Goal: Task Accomplishment & Management: Manage account settings

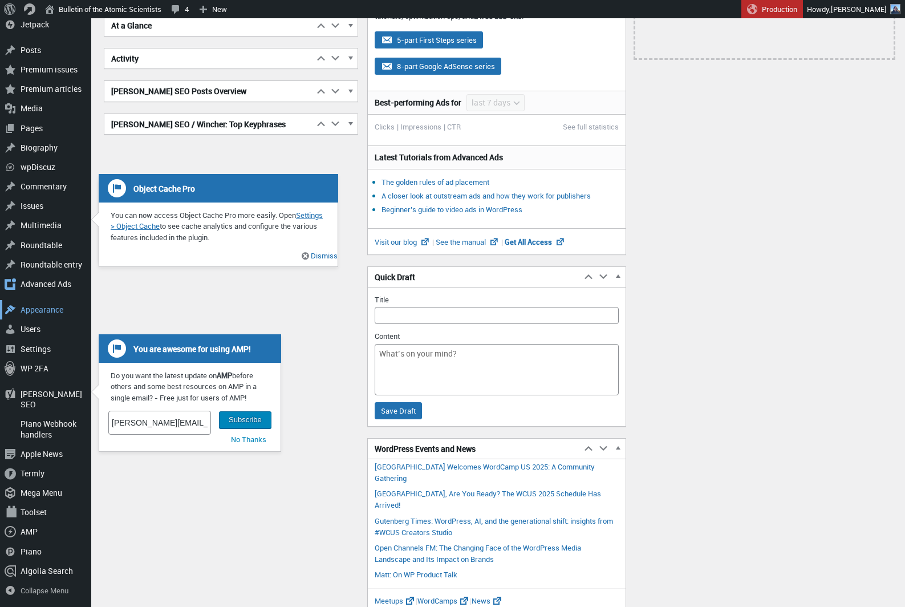
scroll to position [201, 0]
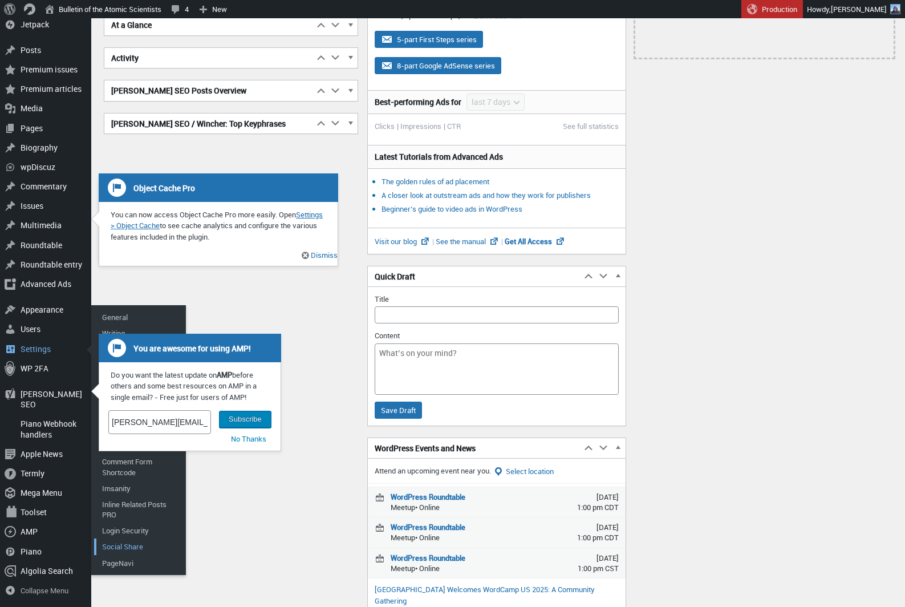
click at [120, 554] on link "Social Share" at bounding box center [139, 546] width 91 height 16
click at [241, 433] on link "No Thanks" at bounding box center [248, 439] width 35 height 17
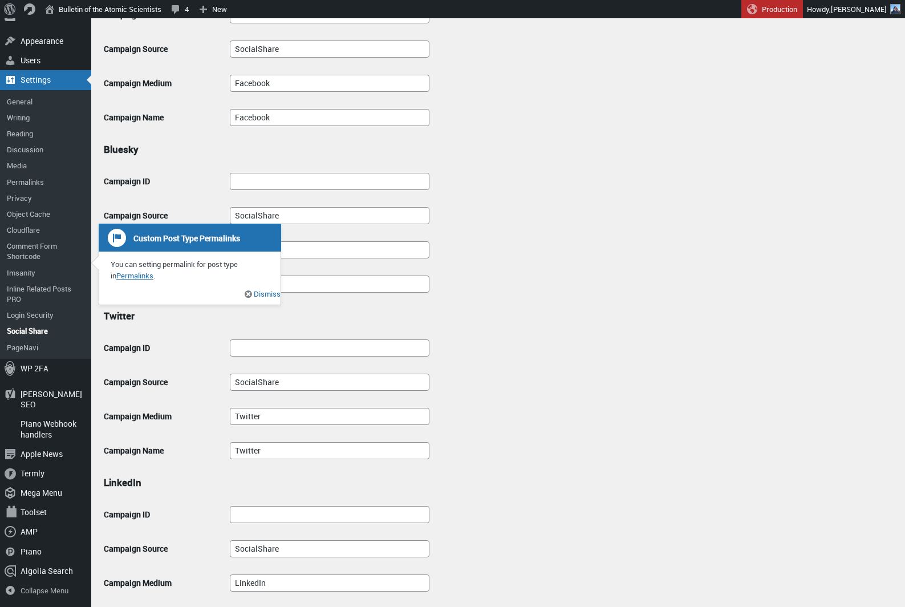
scroll to position [380, 0]
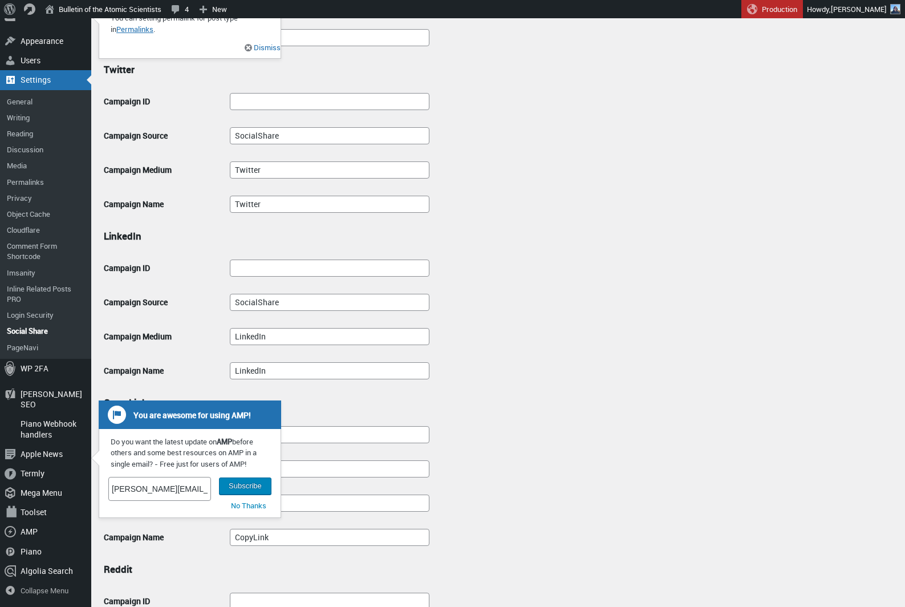
click at [257, 507] on link "No Thanks" at bounding box center [248, 505] width 35 height 17
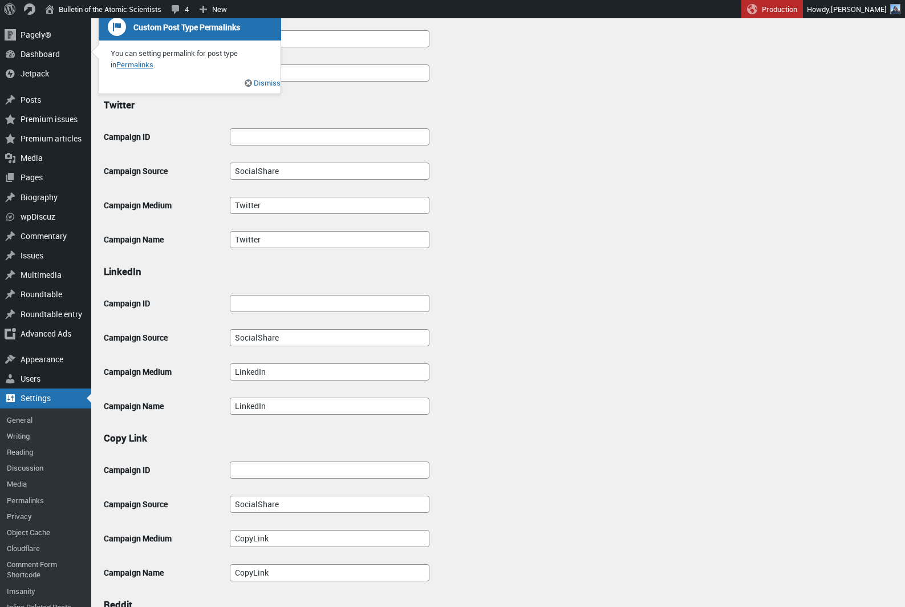
scroll to position [193, 0]
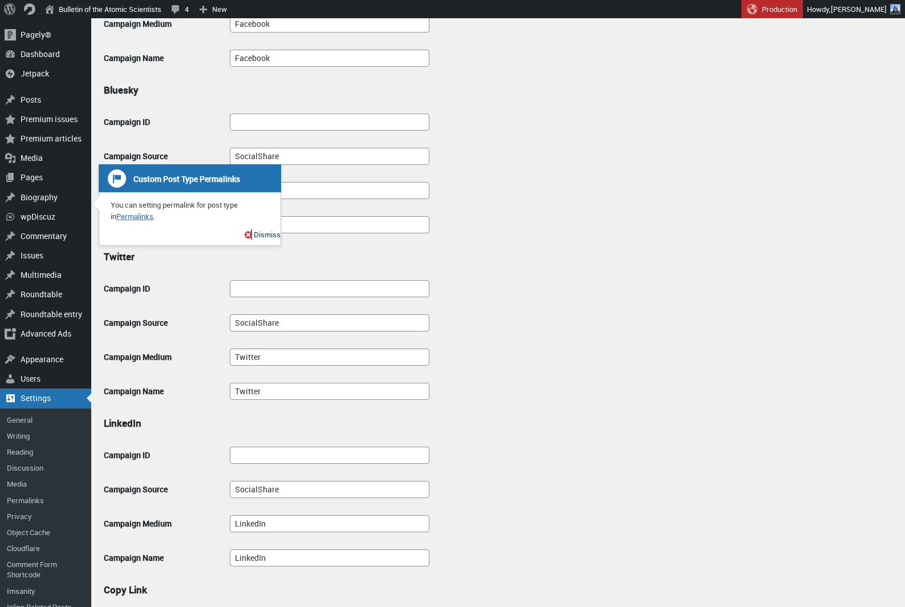
click at [266, 233] on link "Dismiss" at bounding box center [266, 234] width 29 height 10
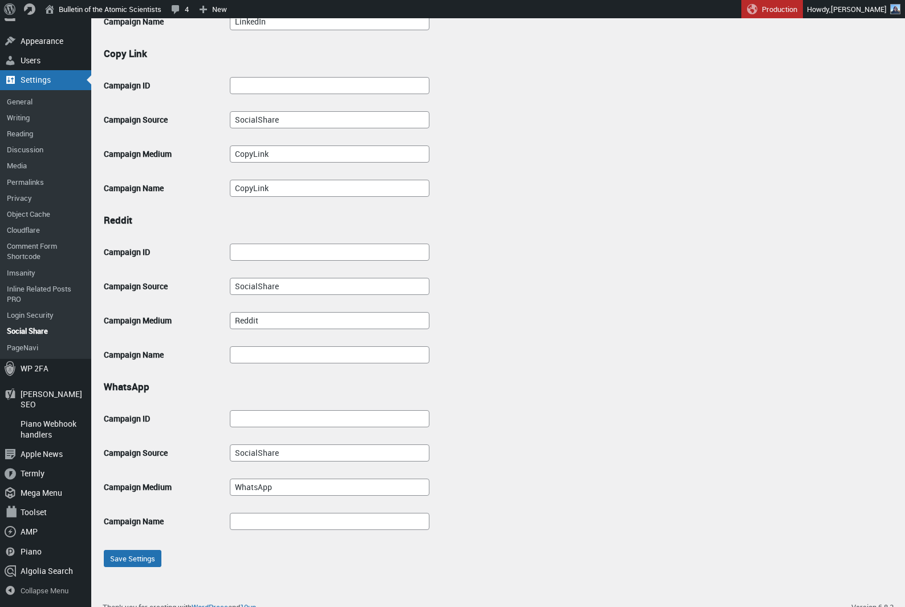
scroll to position [741, 0]
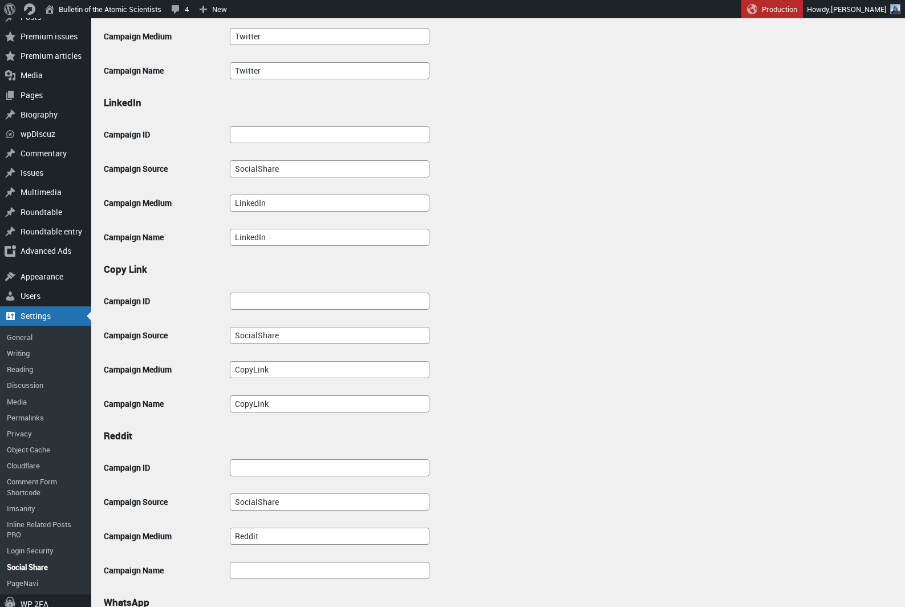
scroll to position [177, 0]
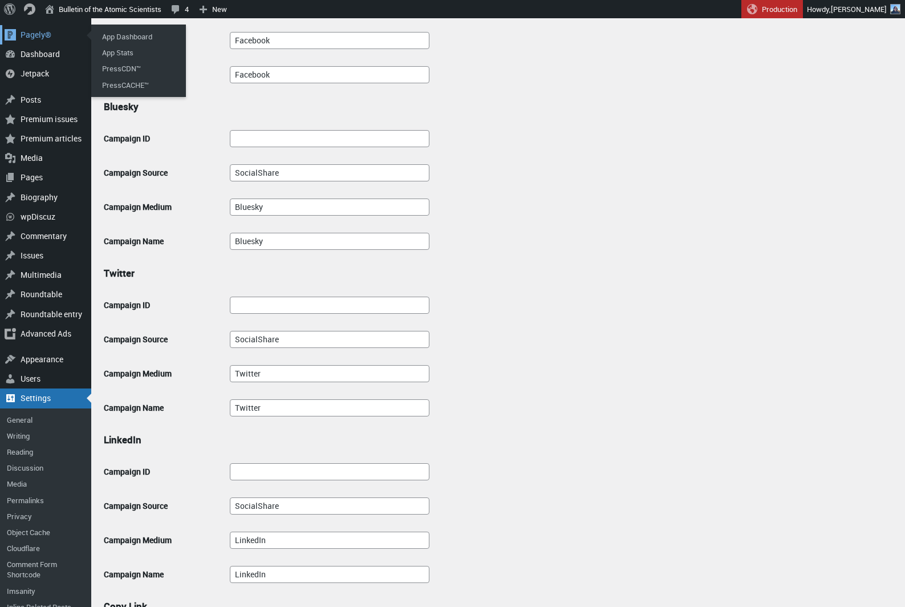
click at [52, 35] on div "Pagely®" at bounding box center [45, 34] width 91 height 19
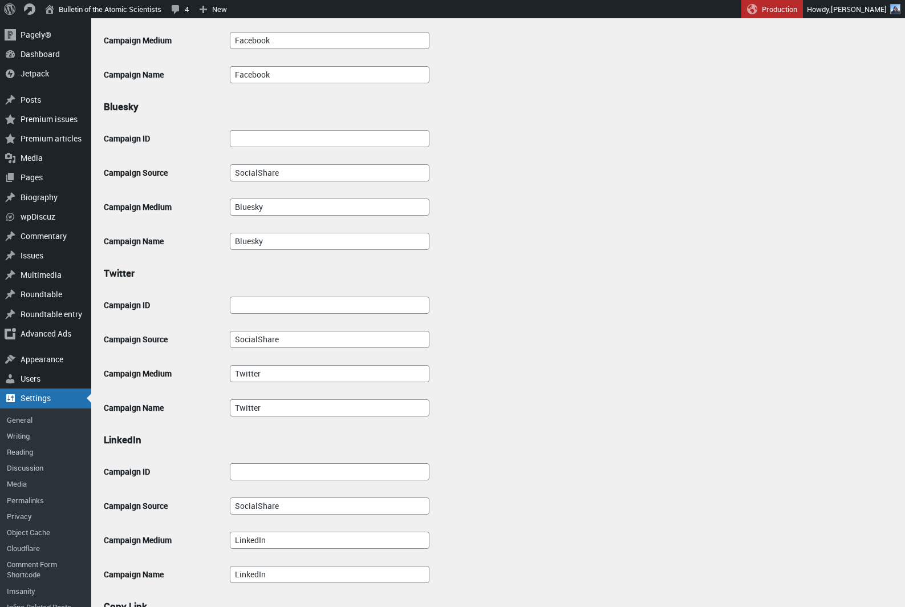
click at [692, 140] on td at bounding box center [559, 138] width 670 height 34
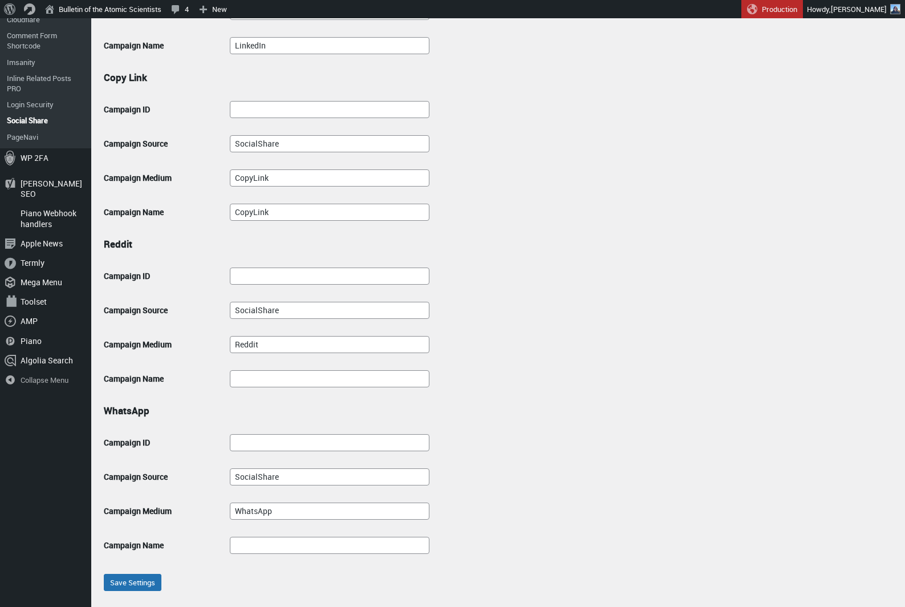
scroll to position [741, 0]
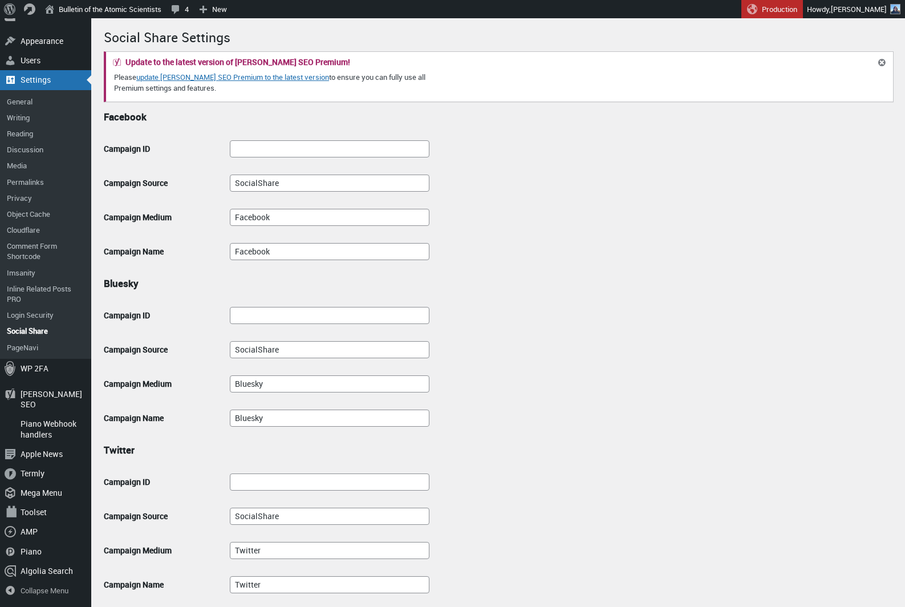
scroll to position [907, 0]
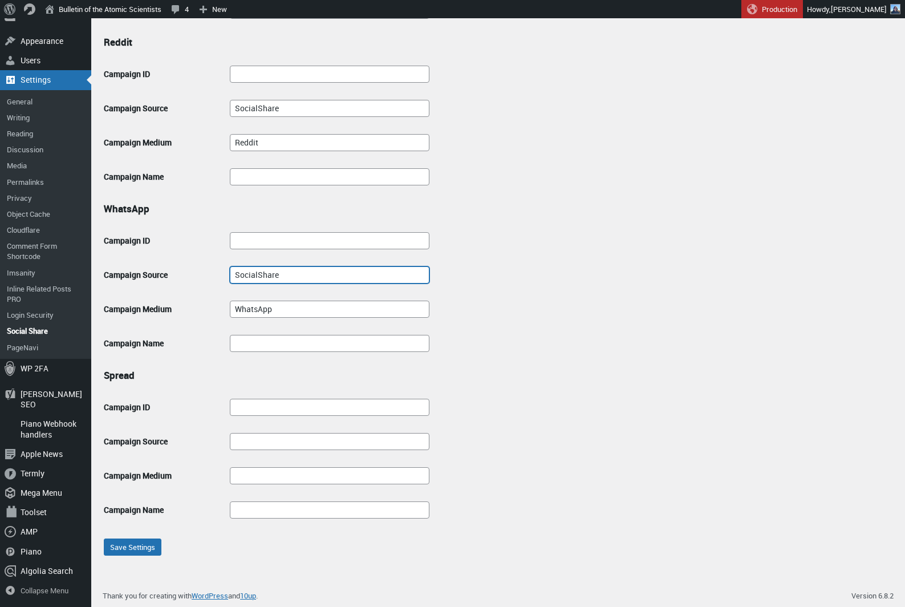
click at [336, 274] on input "SocialShare" at bounding box center [330, 274] width 200 height 17
click at [281, 442] on input "Campaign Source" at bounding box center [330, 441] width 200 height 17
paste input "SocialShare"
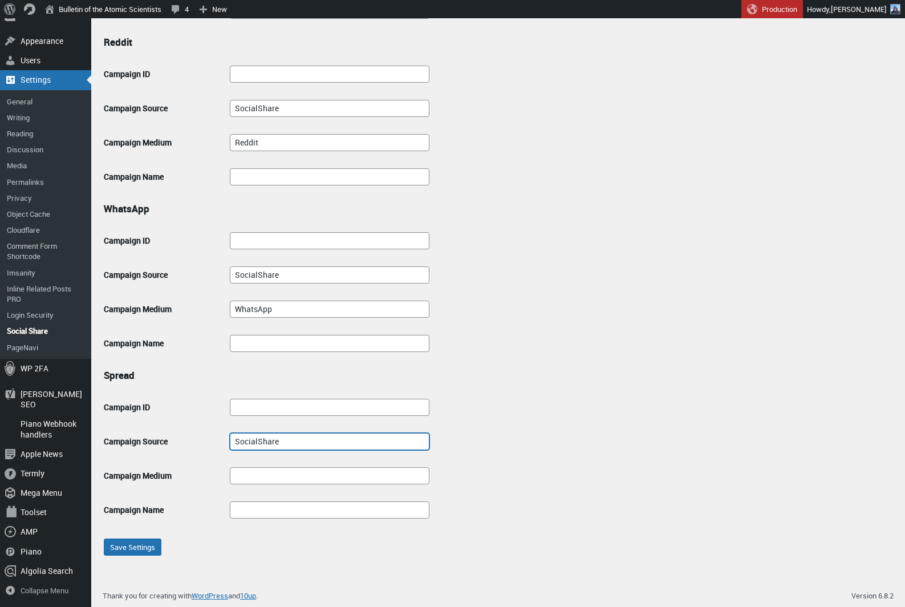
type input "SocialShare"
click at [285, 310] on input "WhatsApp" at bounding box center [330, 309] width 200 height 17
click at [272, 477] on input "Campaign Medium" at bounding box center [330, 475] width 200 height 17
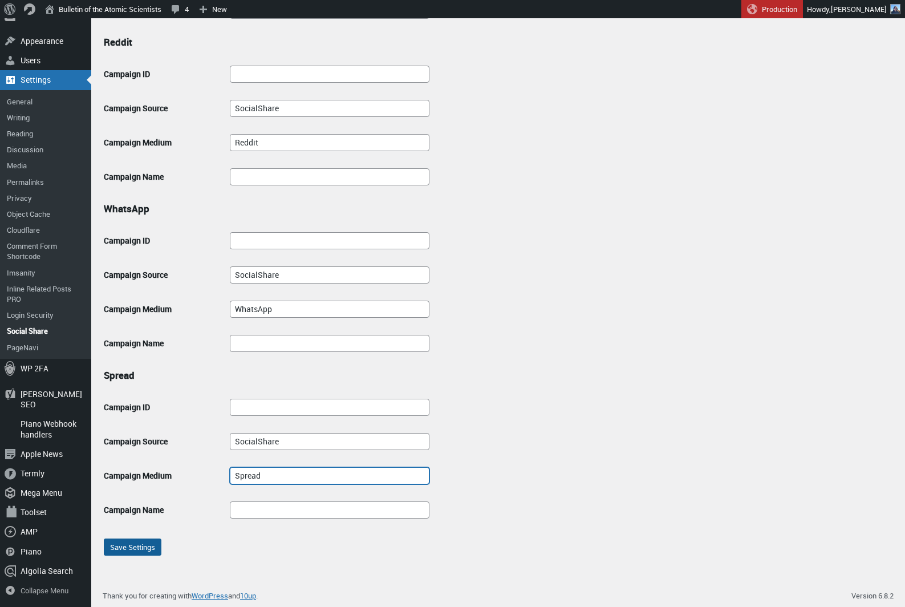
type input "Spread"
click at [143, 540] on input "Save Settings" at bounding box center [133, 546] width 58 height 17
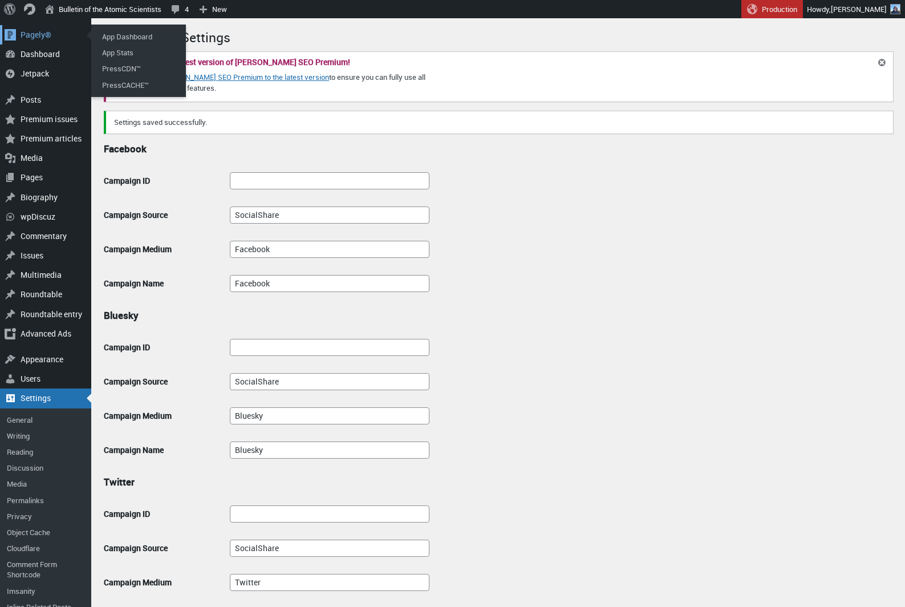
click at [47, 27] on div "Pagely®" at bounding box center [45, 34] width 91 height 19
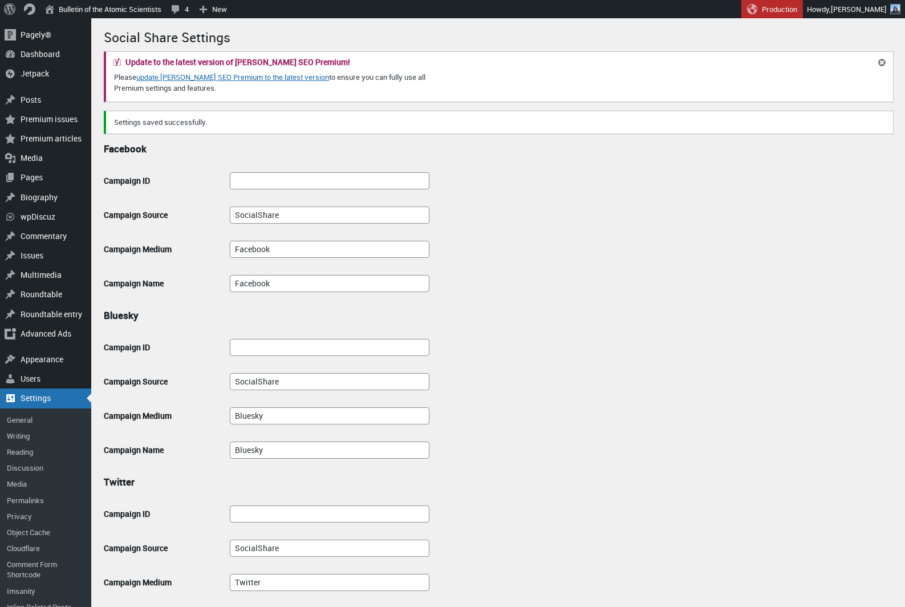
click at [689, 112] on div "Settings saved successfully." at bounding box center [499, 122] width 790 height 23
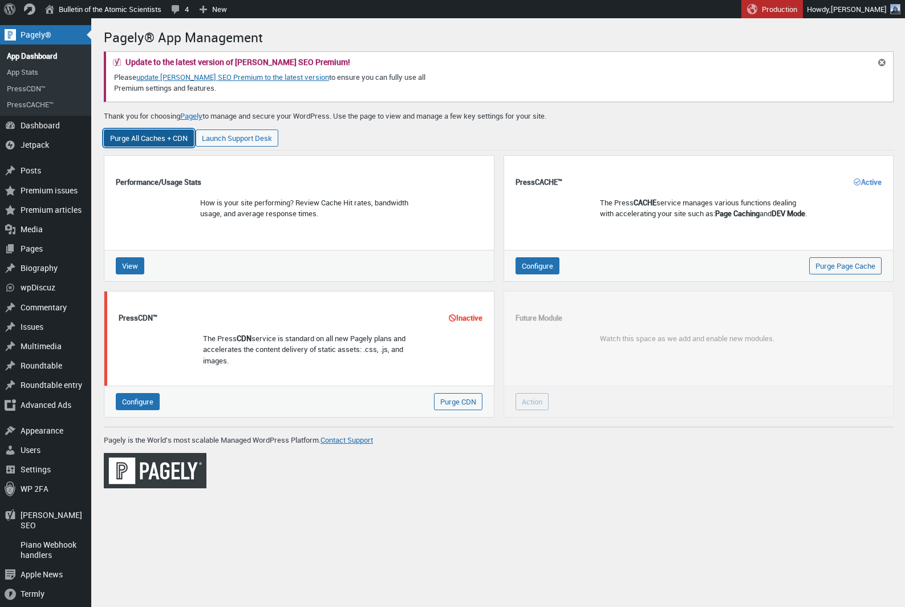
click at [167, 144] on input "Purge All Caches + CDN" at bounding box center [149, 137] width 90 height 17
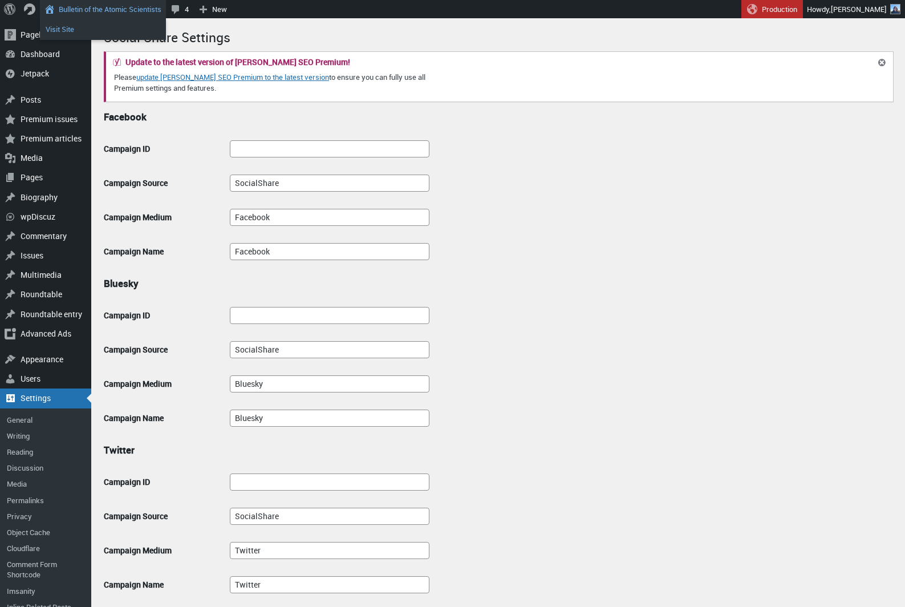
click at [91, 24] on link "Visit Site" at bounding box center [103, 29] width 126 height 15
